Goal: Information Seeking & Learning: Learn about a topic

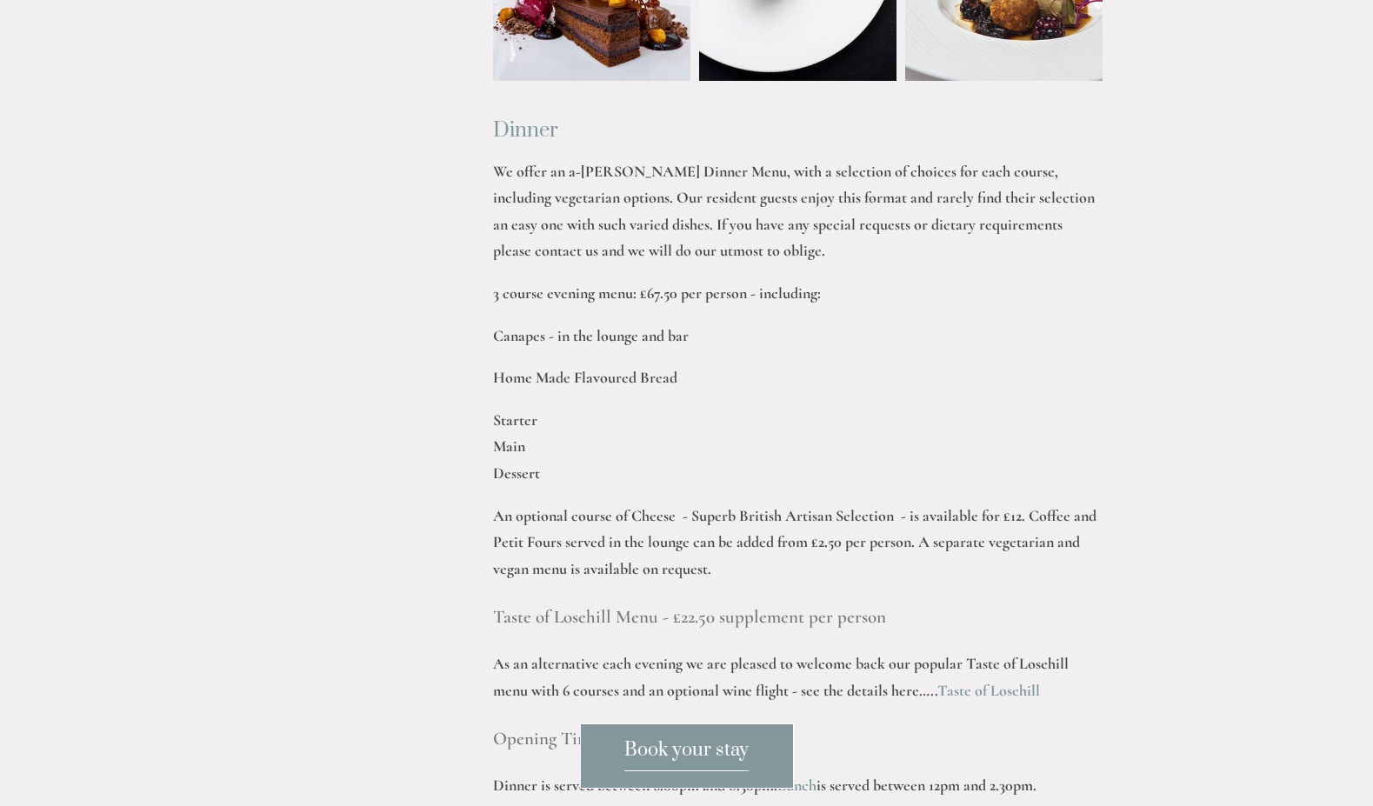
scroll to position [2395, 0]
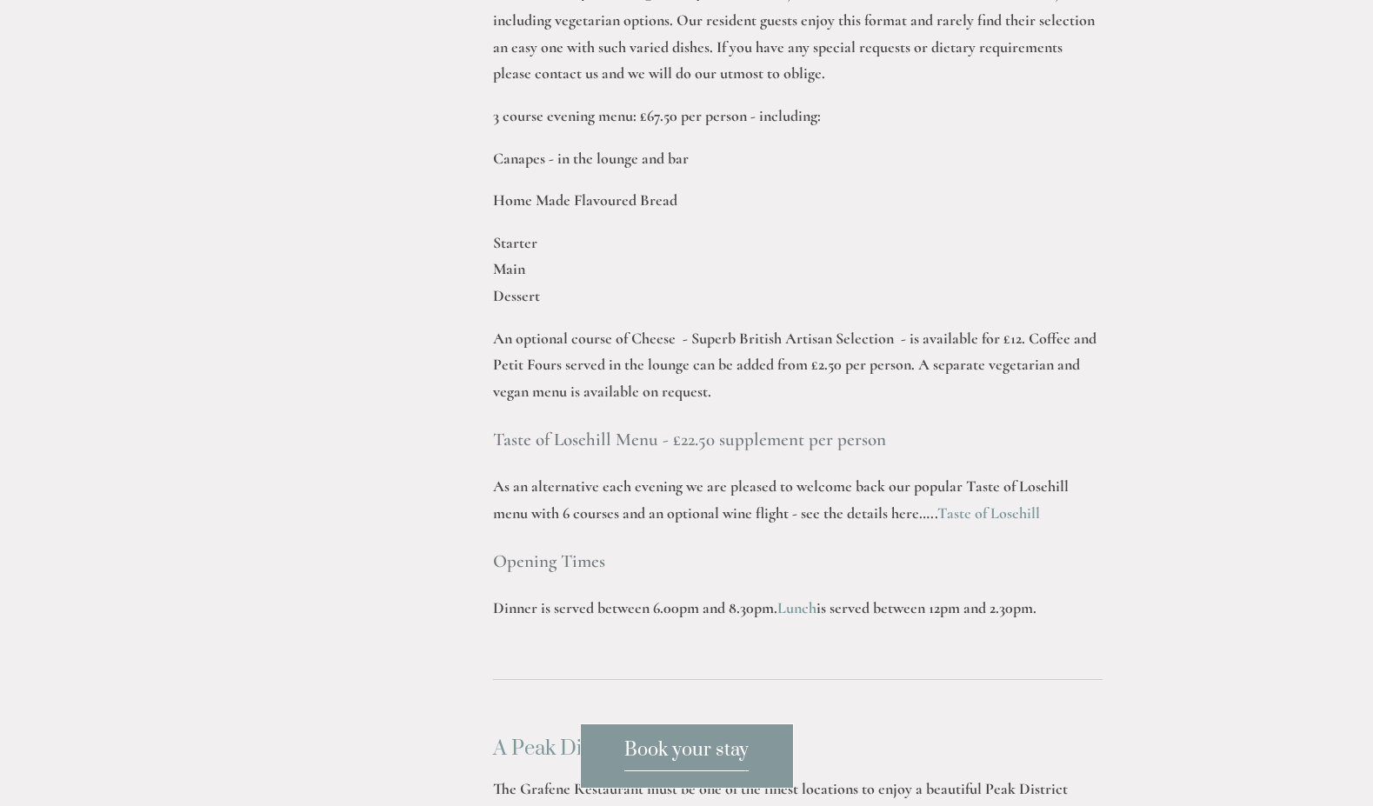
click at [800, 598] on link "Lunch" at bounding box center [797, 607] width 39 height 19
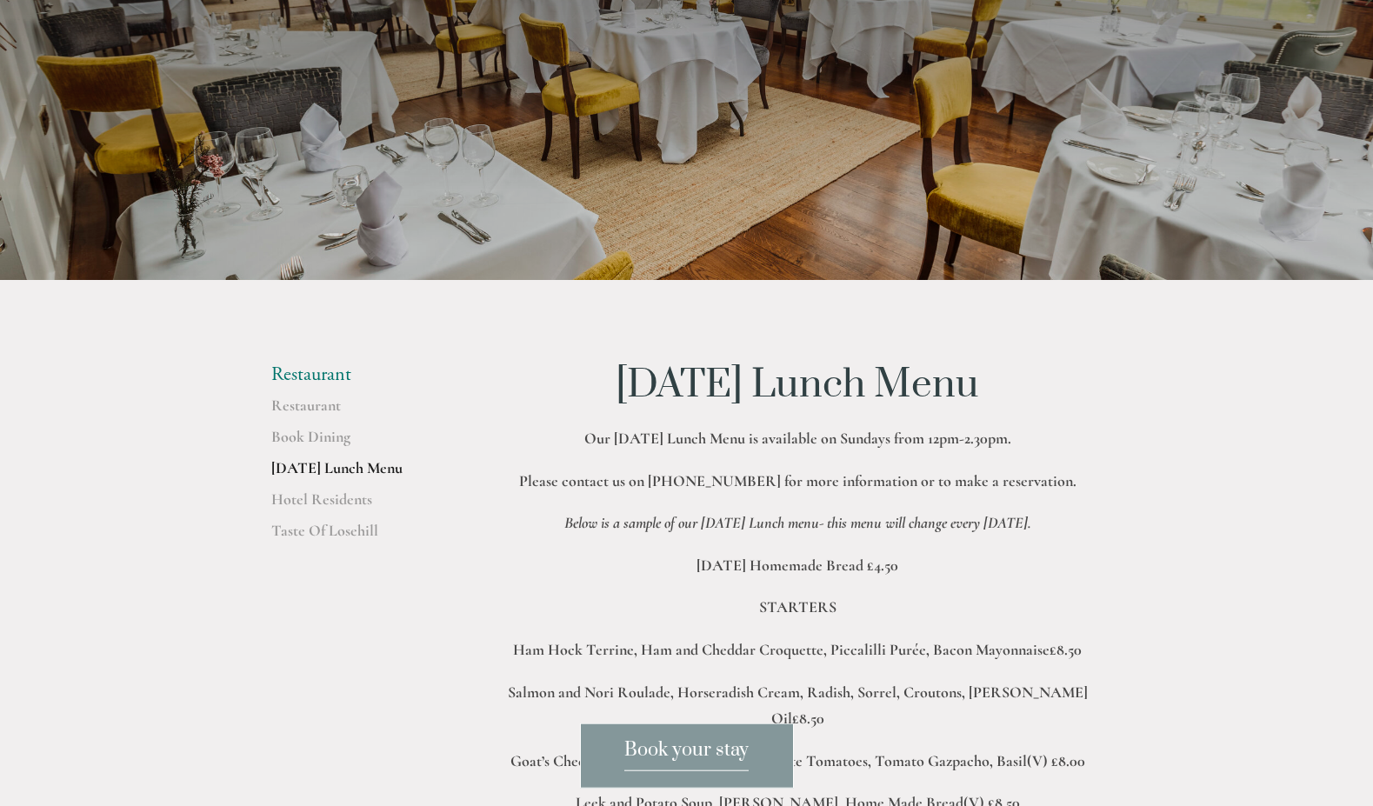
scroll to position [177, 0]
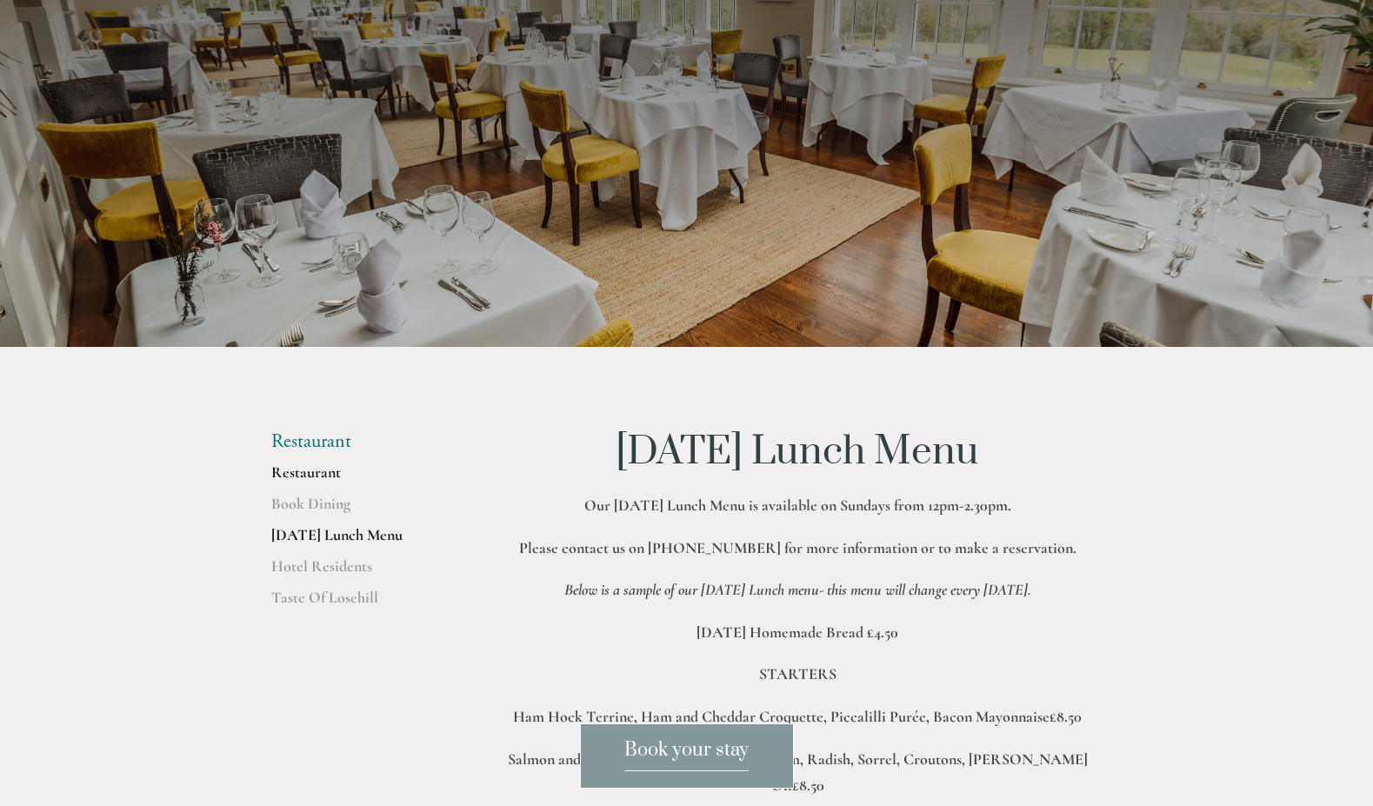
click at [312, 472] on link "Restaurant" at bounding box center [354, 478] width 166 height 31
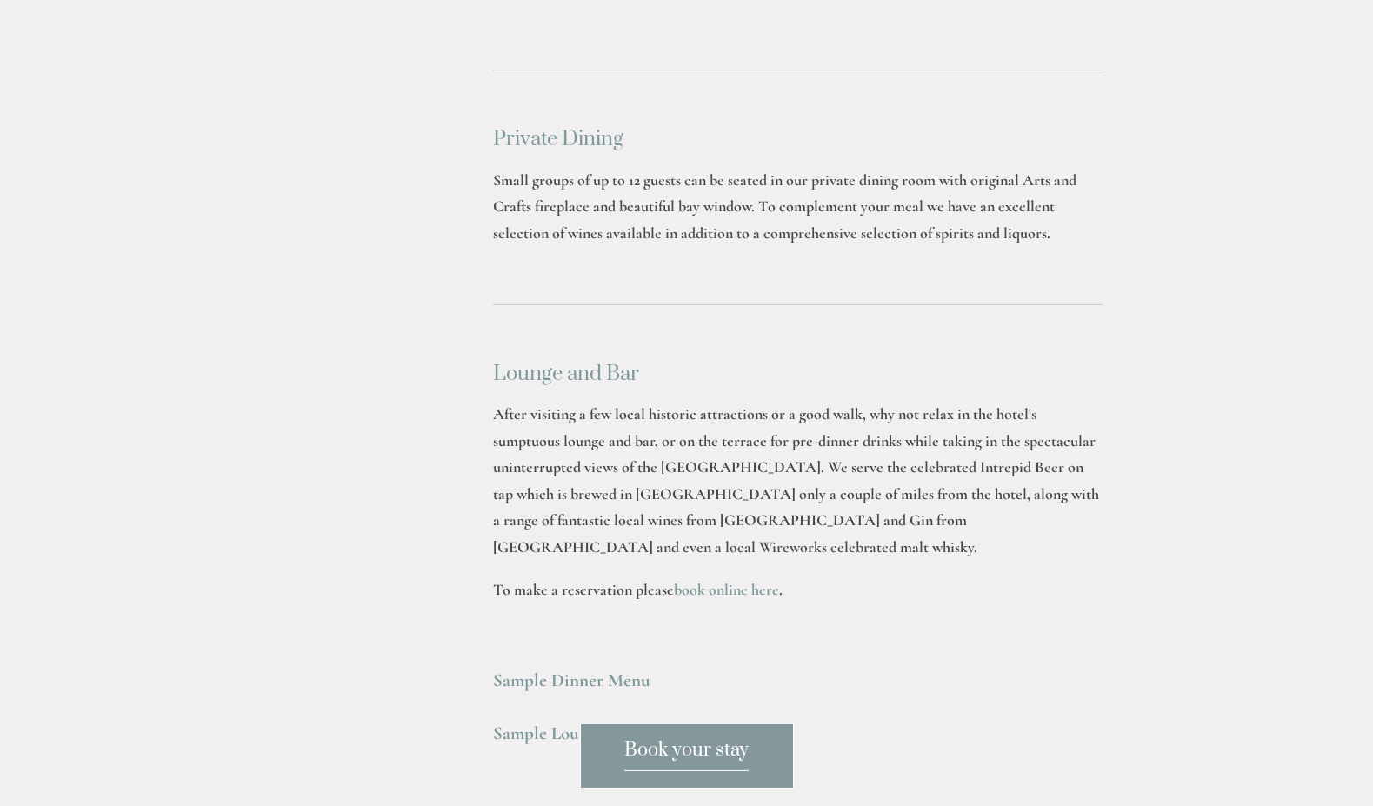
scroll to position [4525, 0]
click at [566, 669] on strong "Sample Dinner Menu" at bounding box center [571, 680] width 157 height 22
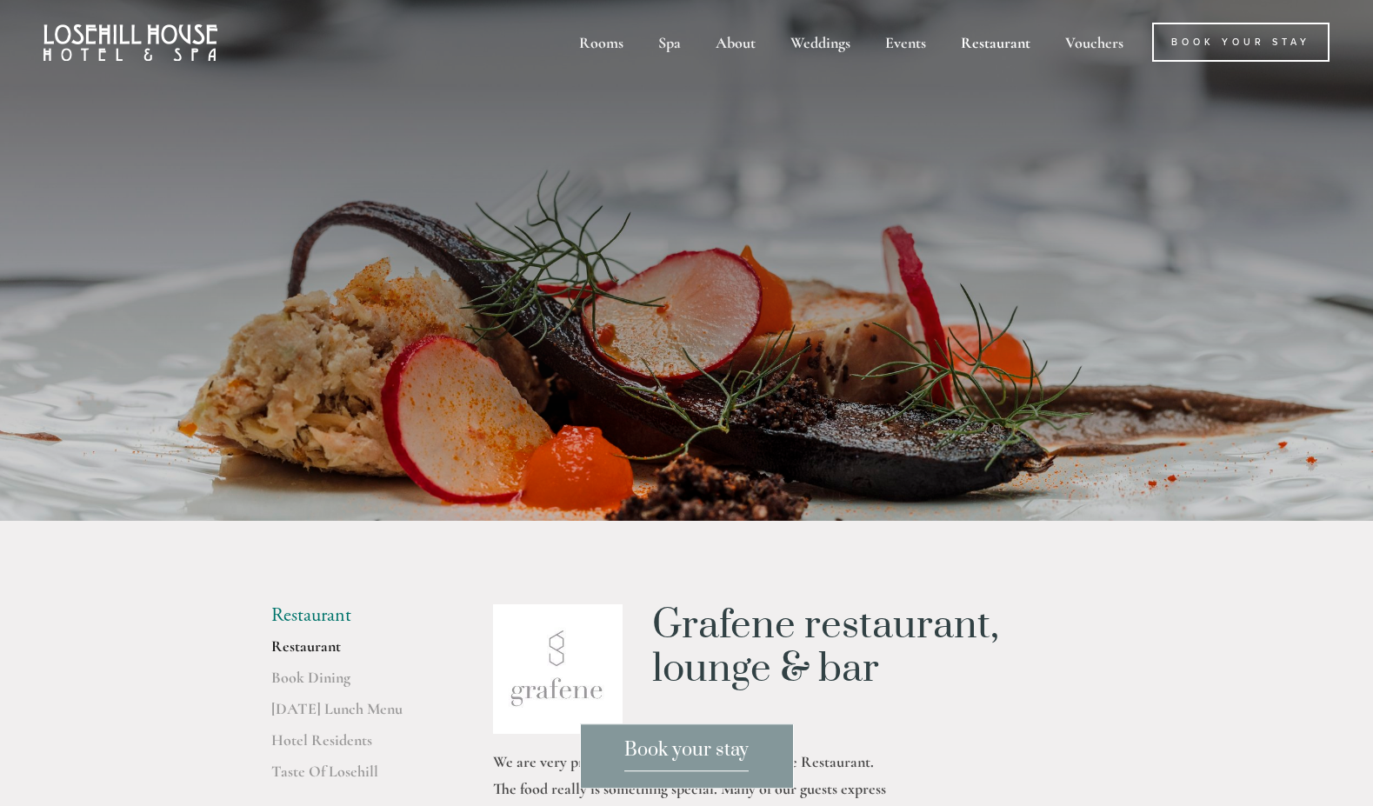
scroll to position [89, 0]
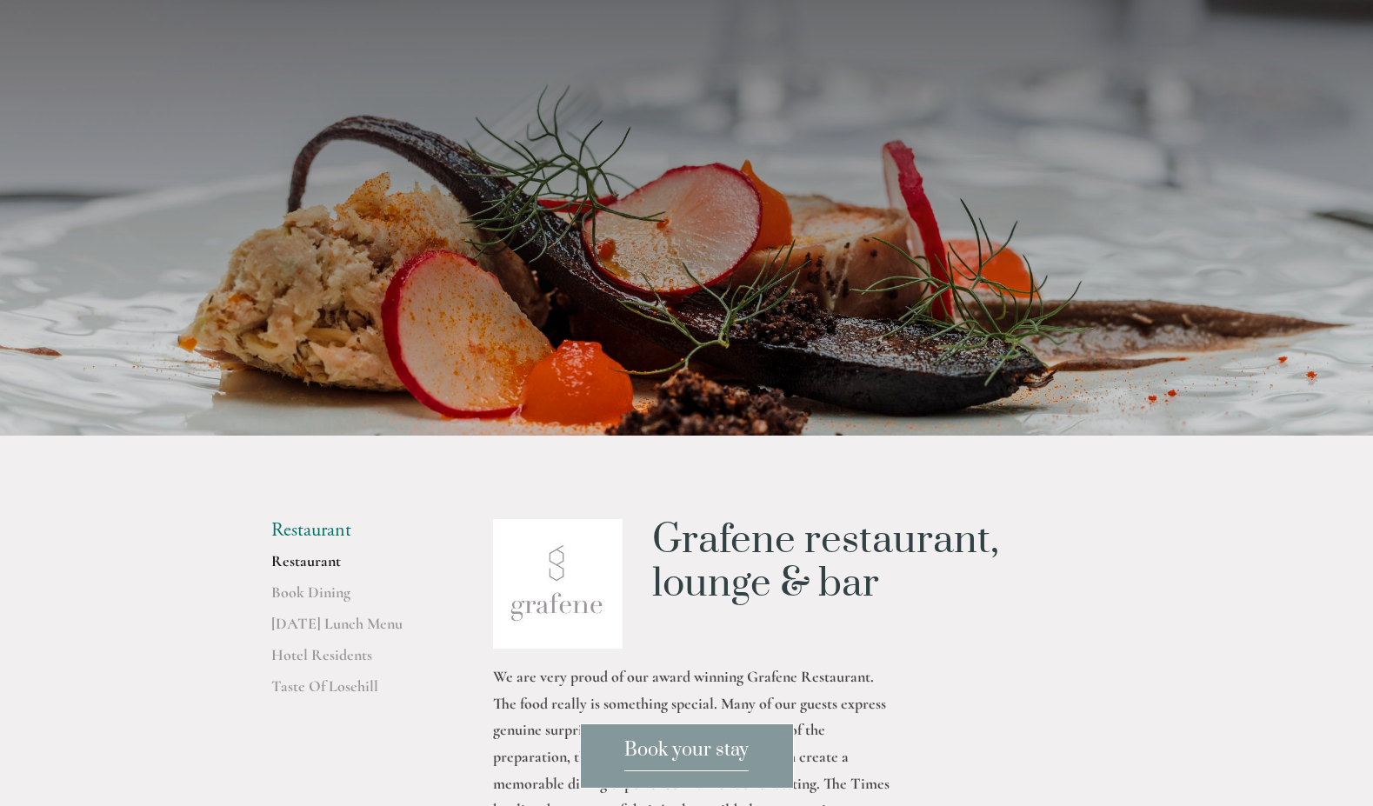
click at [421, 144] on p at bounding box center [687, 144] width 776 height 70
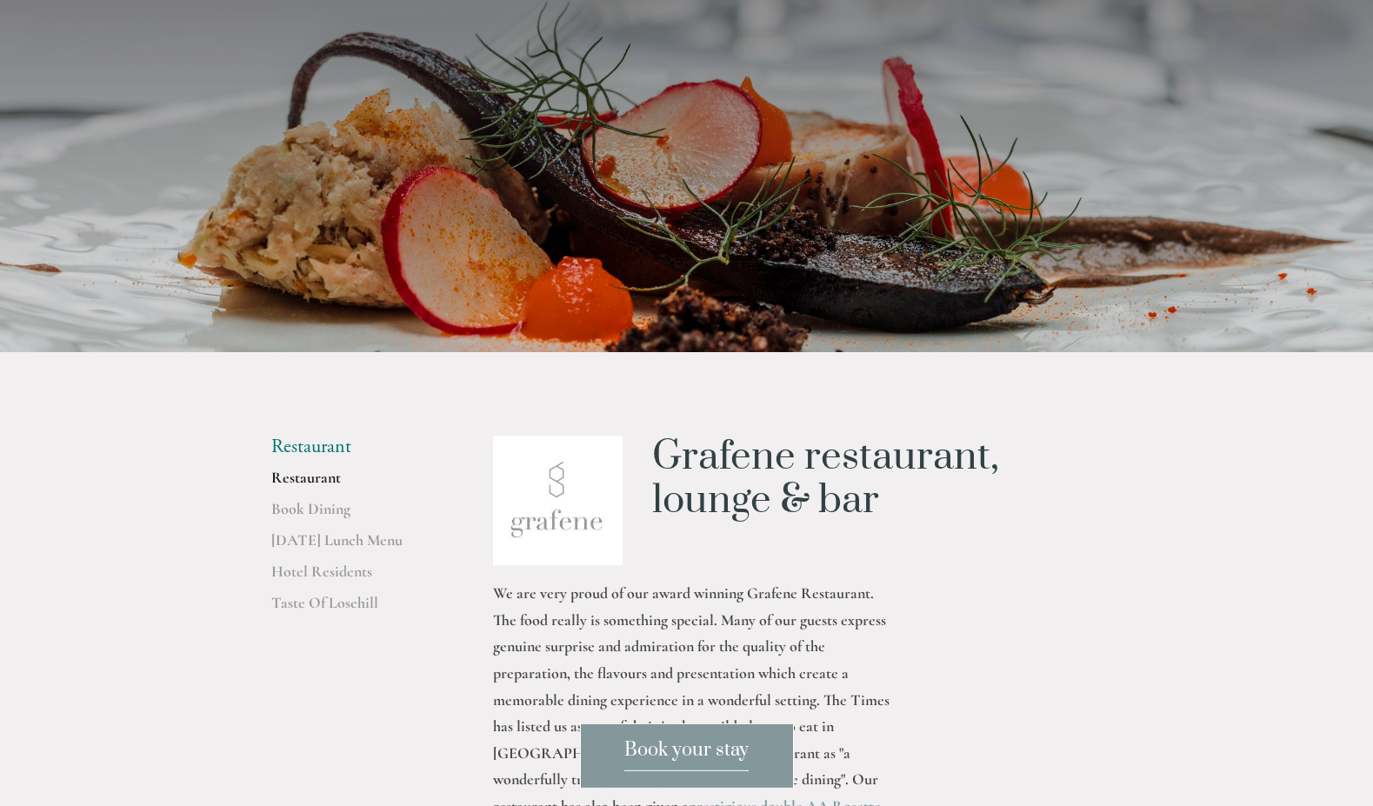
scroll to position [0, 0]
